Goal: Task Accomplishment & Management: Manage account settings

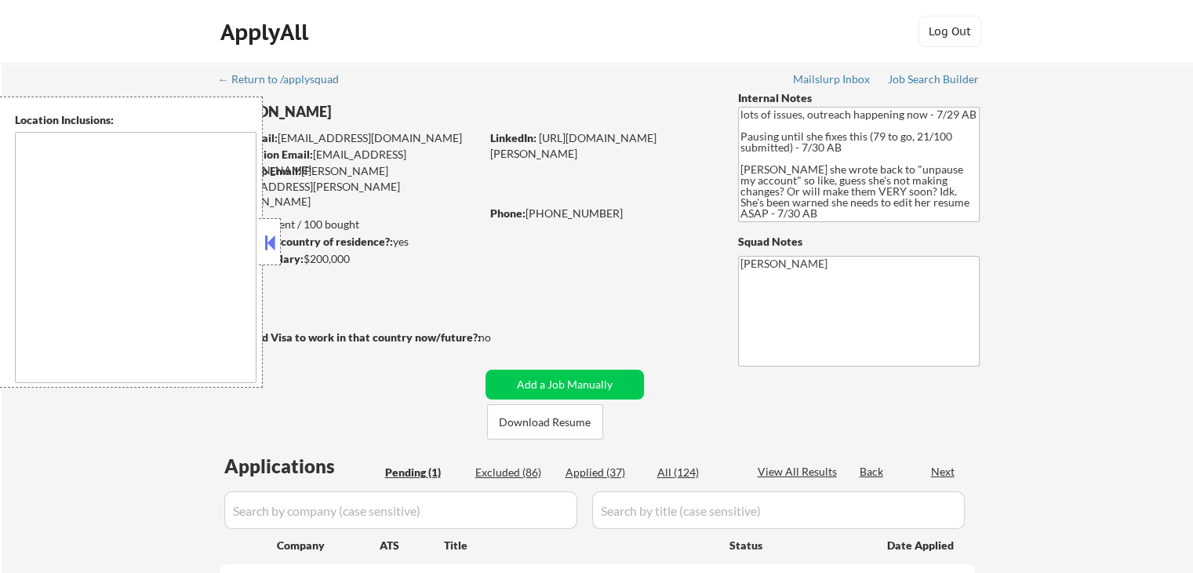
select select ""pending""
type textarea "[GEOGRAPHIC_DATA], [GEOGRAPHIC_DATA] [GEOGRAPHIC_DATA], [GEOGRAPHIC_DATA] [GEOG…"
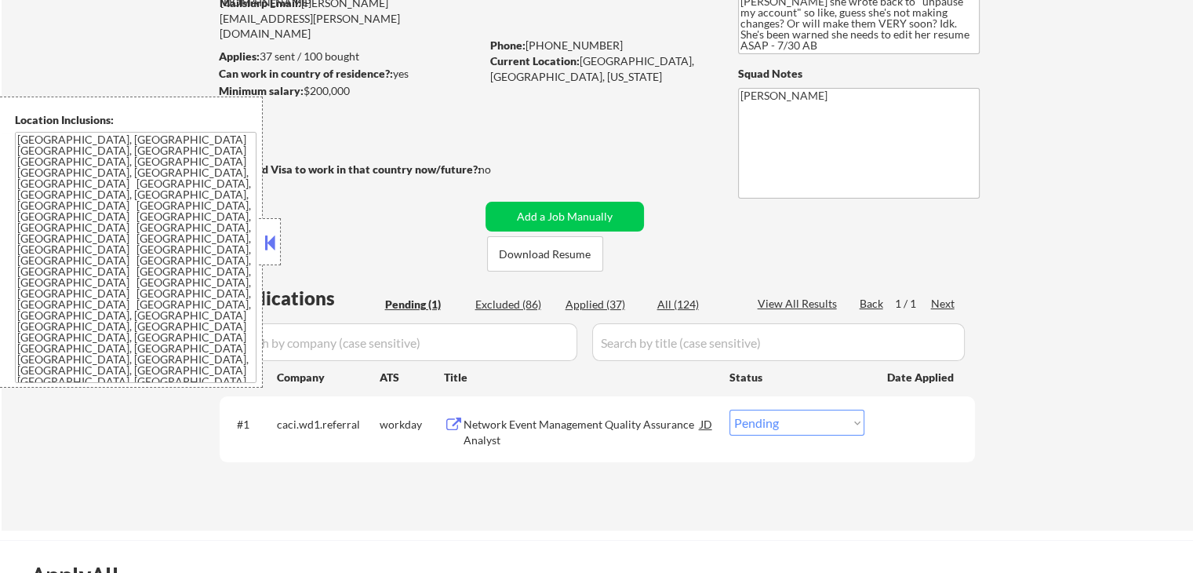
scroll to position [235, 0]
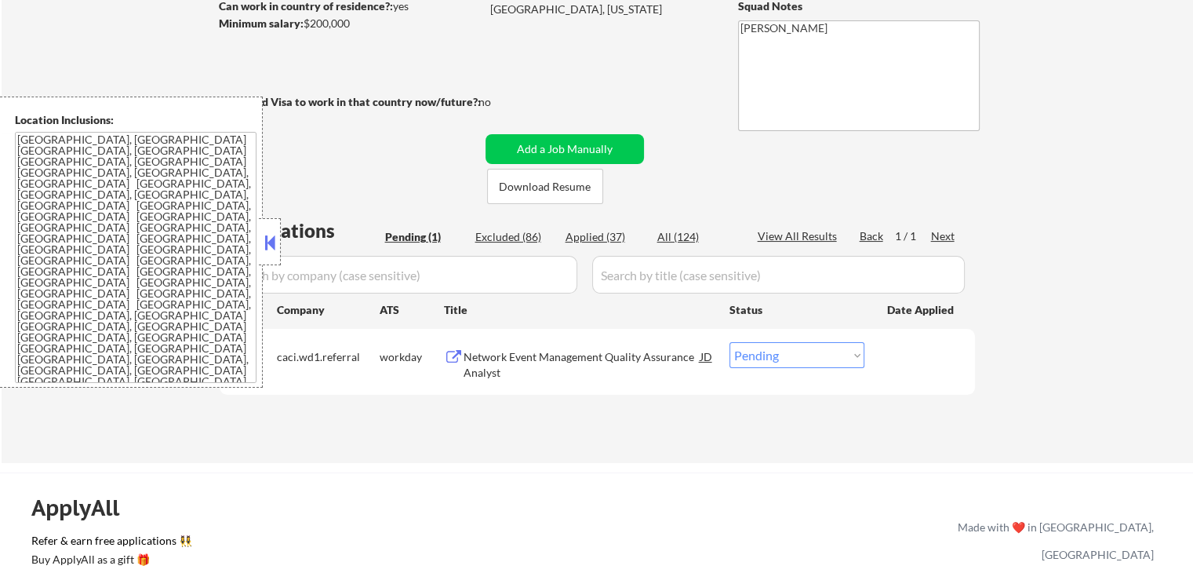
click at [463, 361] on button at bounding box center [454, 357] width 20 height 15
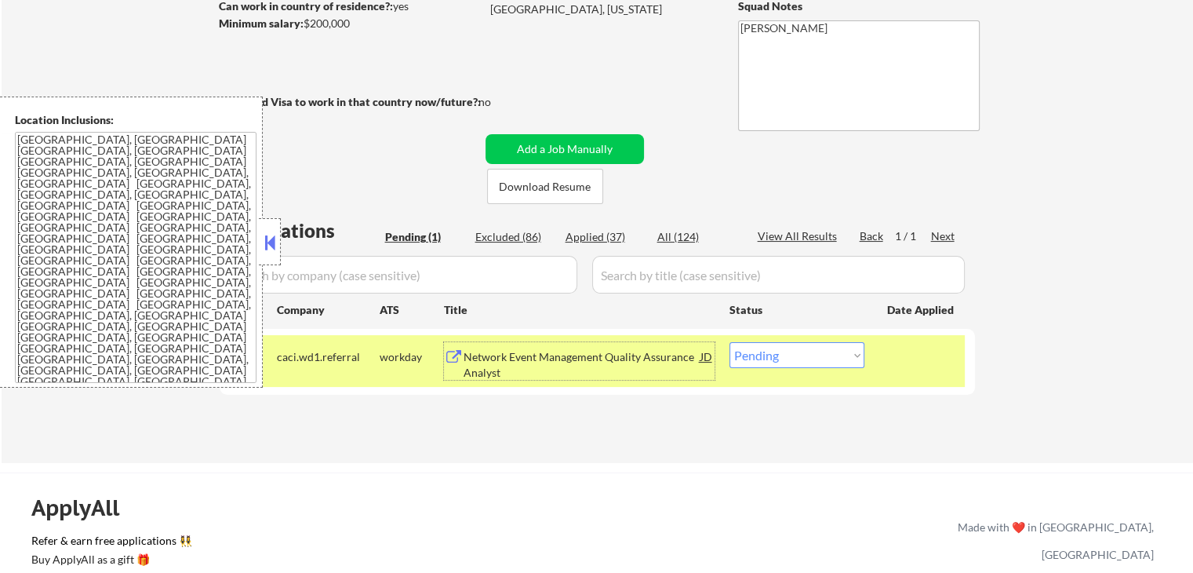
click at [544, 362] on div "Network Event Management Quality Assurance Analyst" at bounding box center [582, 364] width 237 height 31
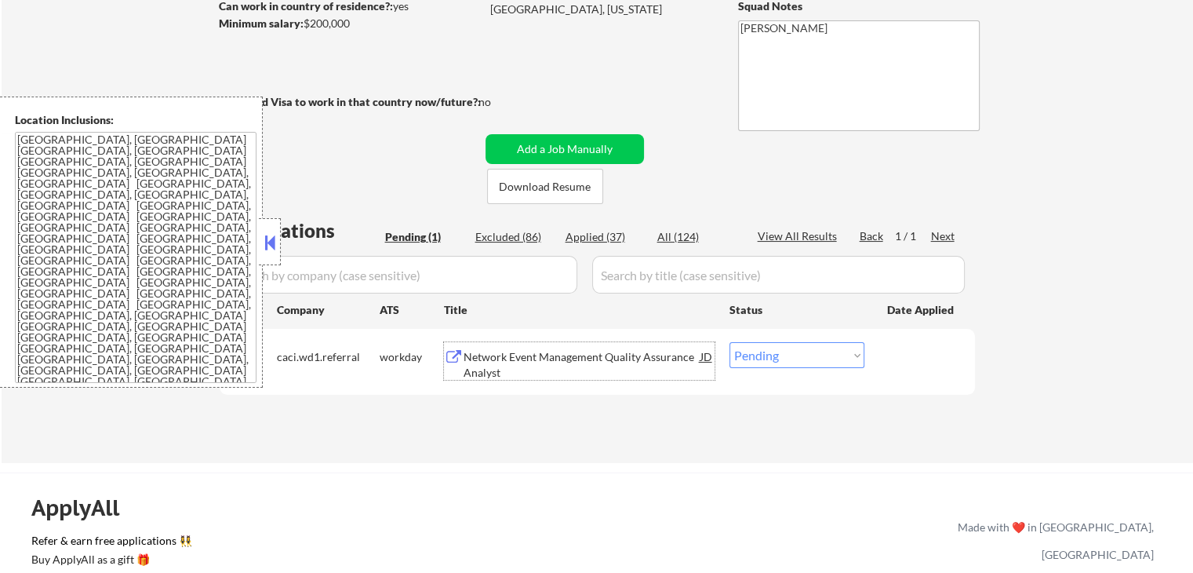
click at [625, 352] on div "Network Event Management Quality Assurance Analyst" at bounding box center [582, 364] width 237 height 31
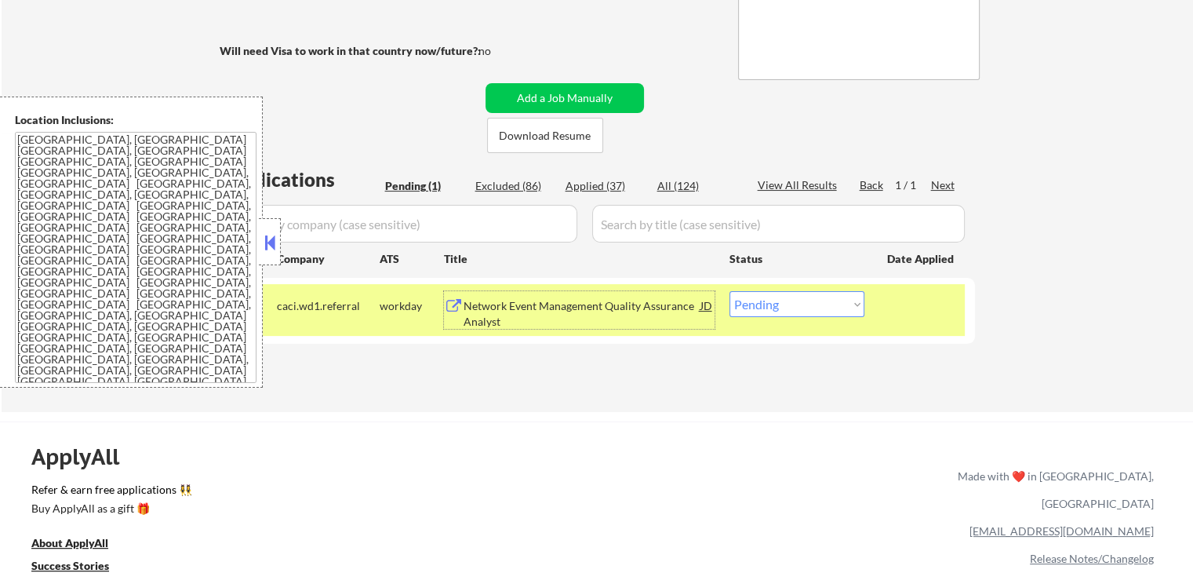
scroll to position [314, 0]
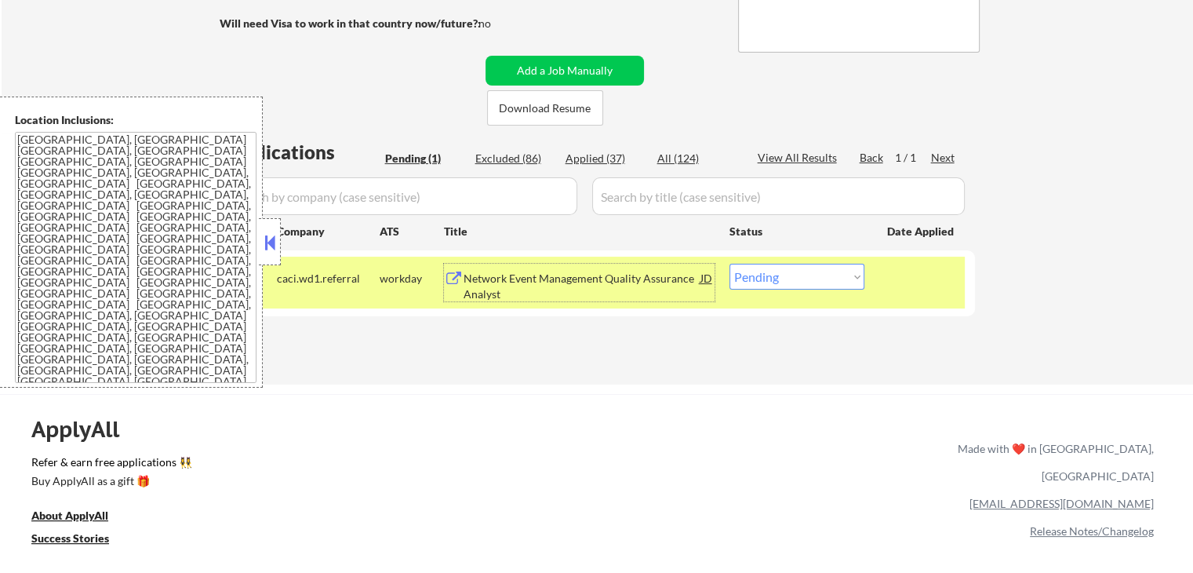
click at [520, 301] on div "Network Event Management Quality Assurance Analyst" at bounding box center [582, 286] width 237 height 31
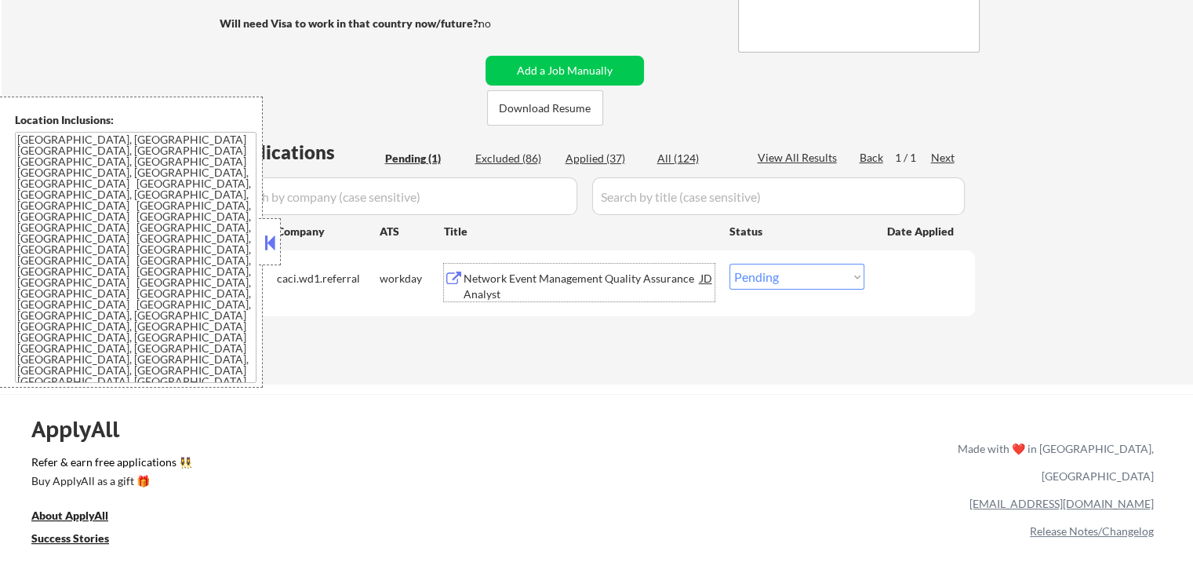
click at [560, 271] on div "Network Event Management Quality Assurance Analyst" at bounding box center [582, 286] width 237 height 31
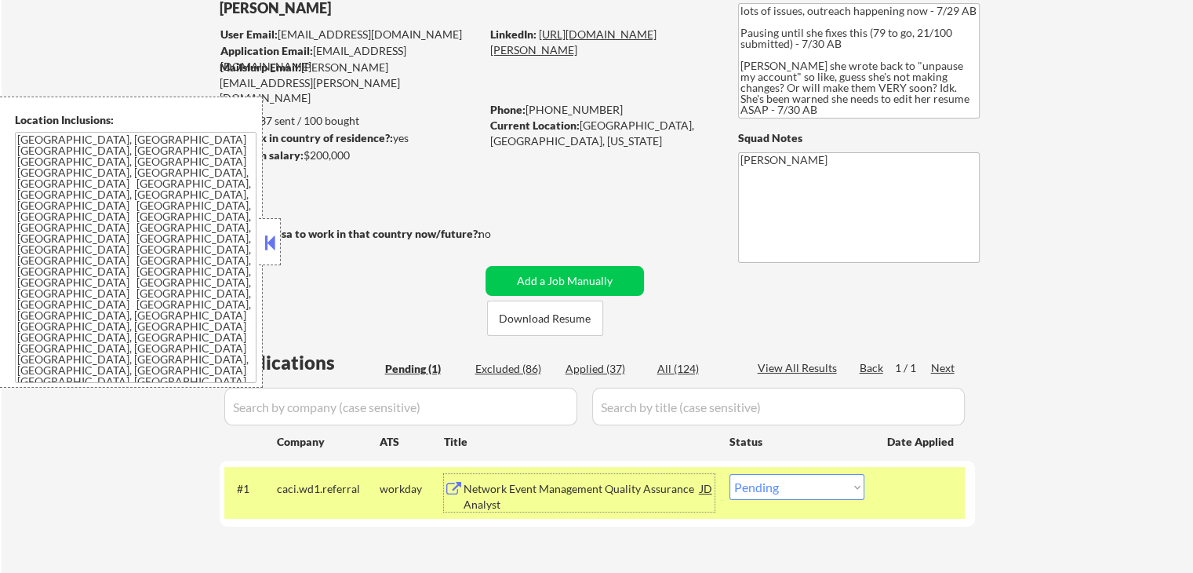
scroll to position [78, 0]
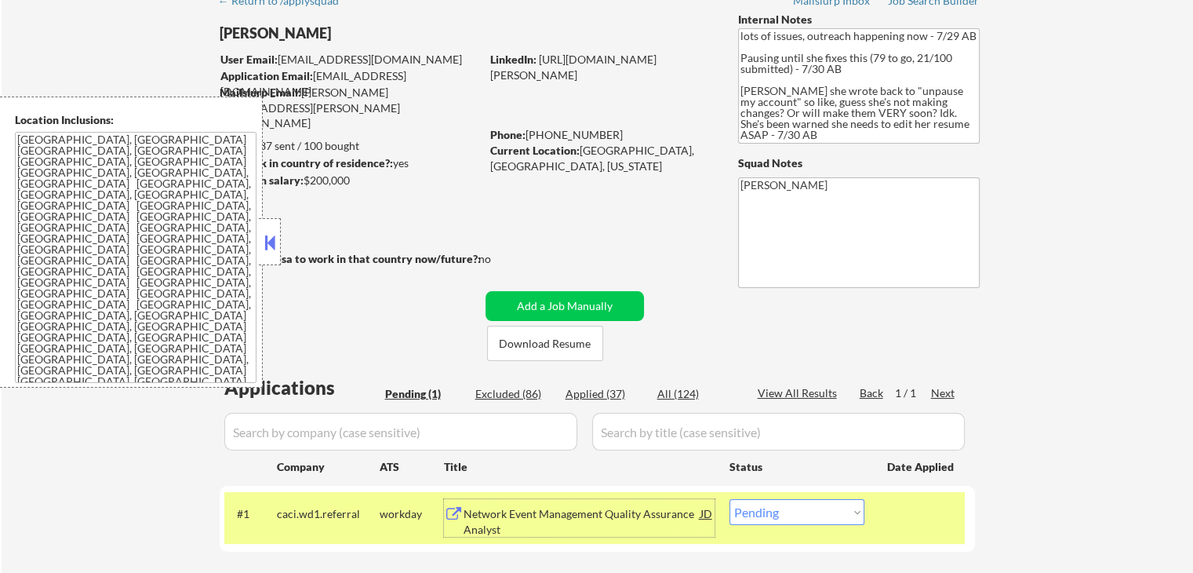
click at [403, 152] on div "Applies: 37 sent / 100 bought" at bounding box center [349, 146] width 261 height 16
